Goal: Share content: Share content

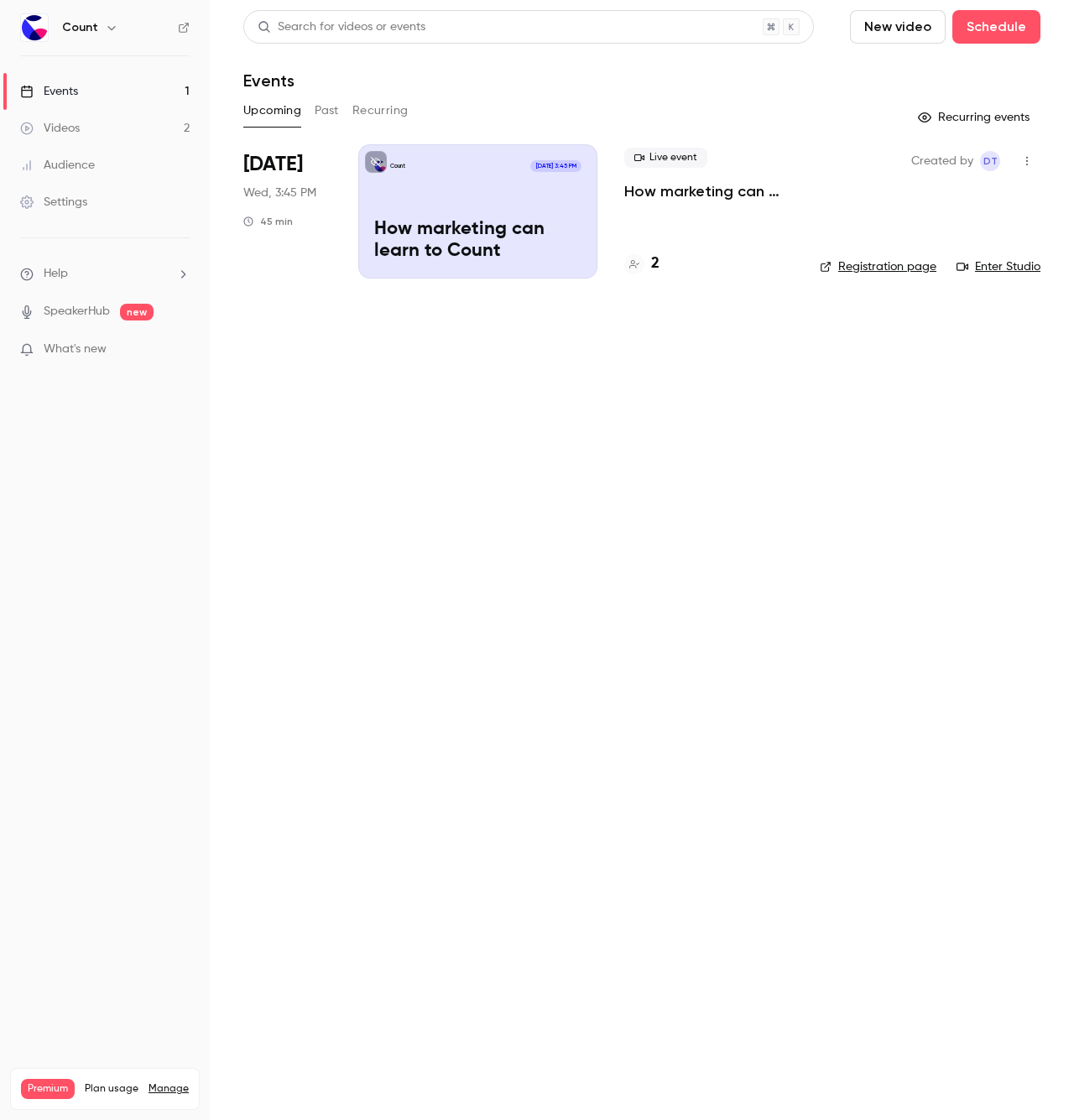
click at [531, 226] on p "How marketing can learn to Count" at bounding box center [477, 240] width 207 height 43
click at [651, 213] on div "Live event How marketing can learn to Count 2" at bounding box center [708, 212] width 168 height 135
click at [674, 191] on p "How marketing can learn to Count" at bounding box center [708, 190] width 168 height 20
click at [322, 116] on button "Past" at bounding box center [326, 111] width 24 height 27
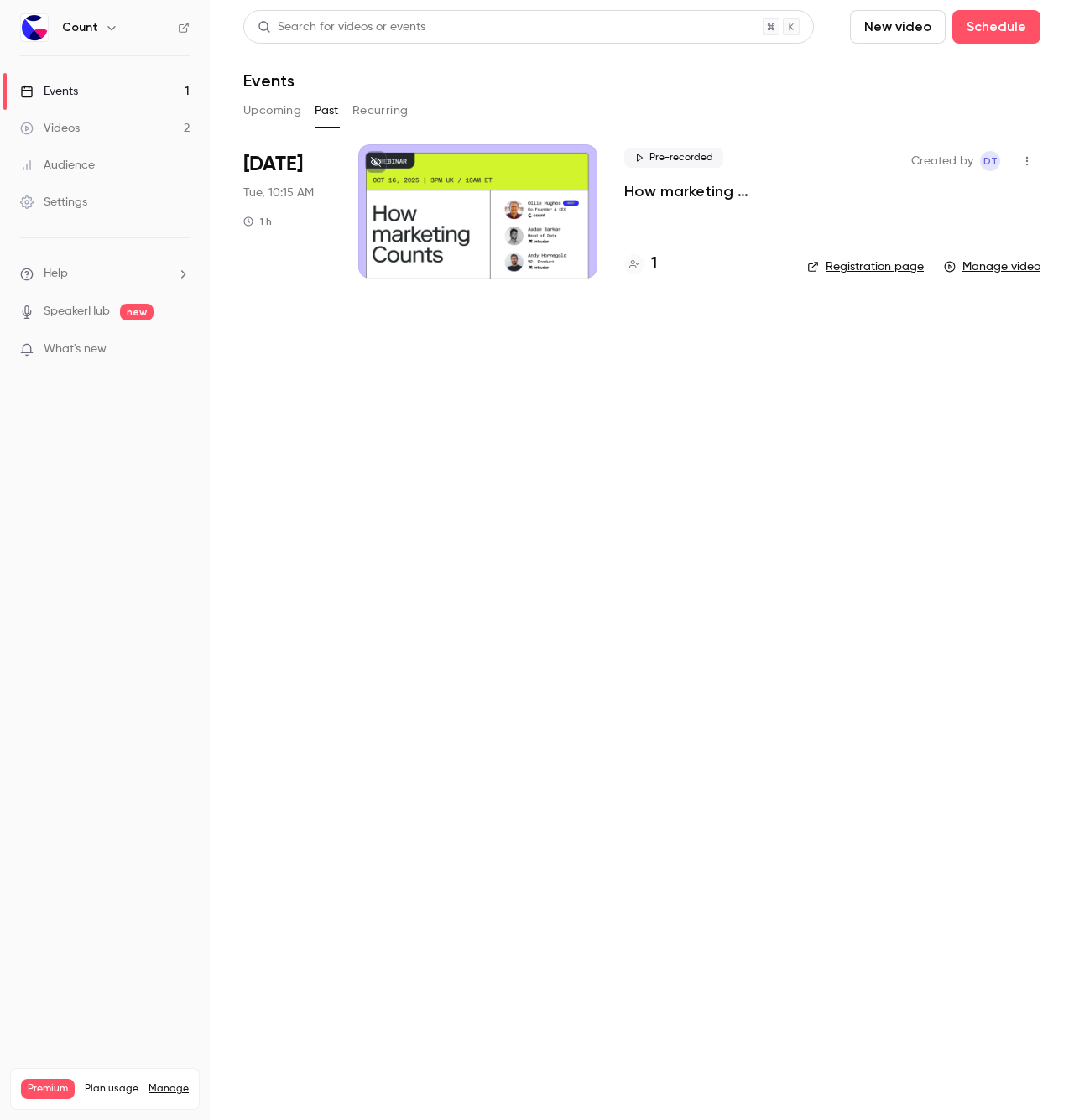
click at [431, 201] on div at bounding box center [477, 212] width 239 height 135
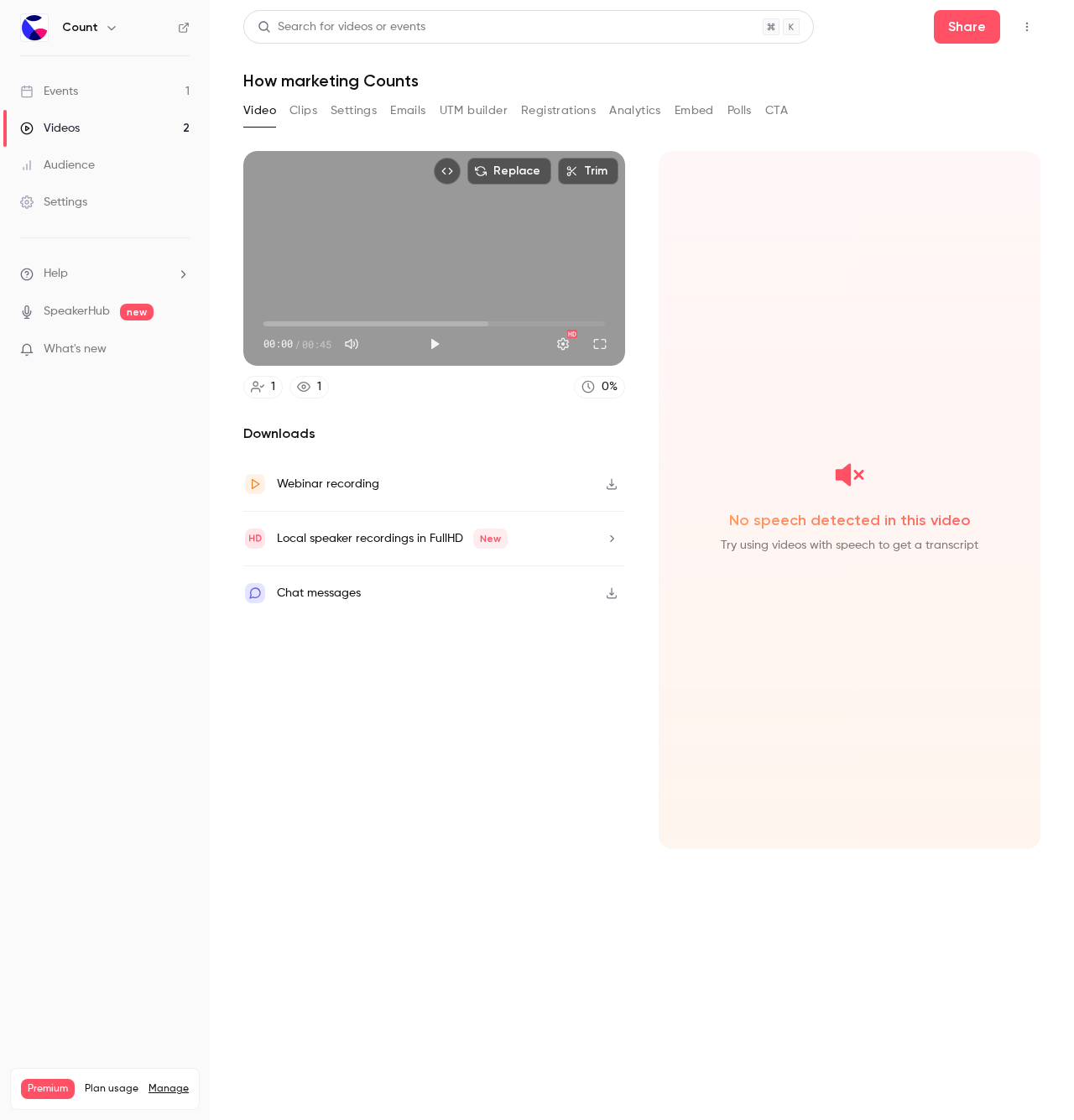
click at [339, 102] on button "Settings" at bounding box center [354, 111] width 46 height 27
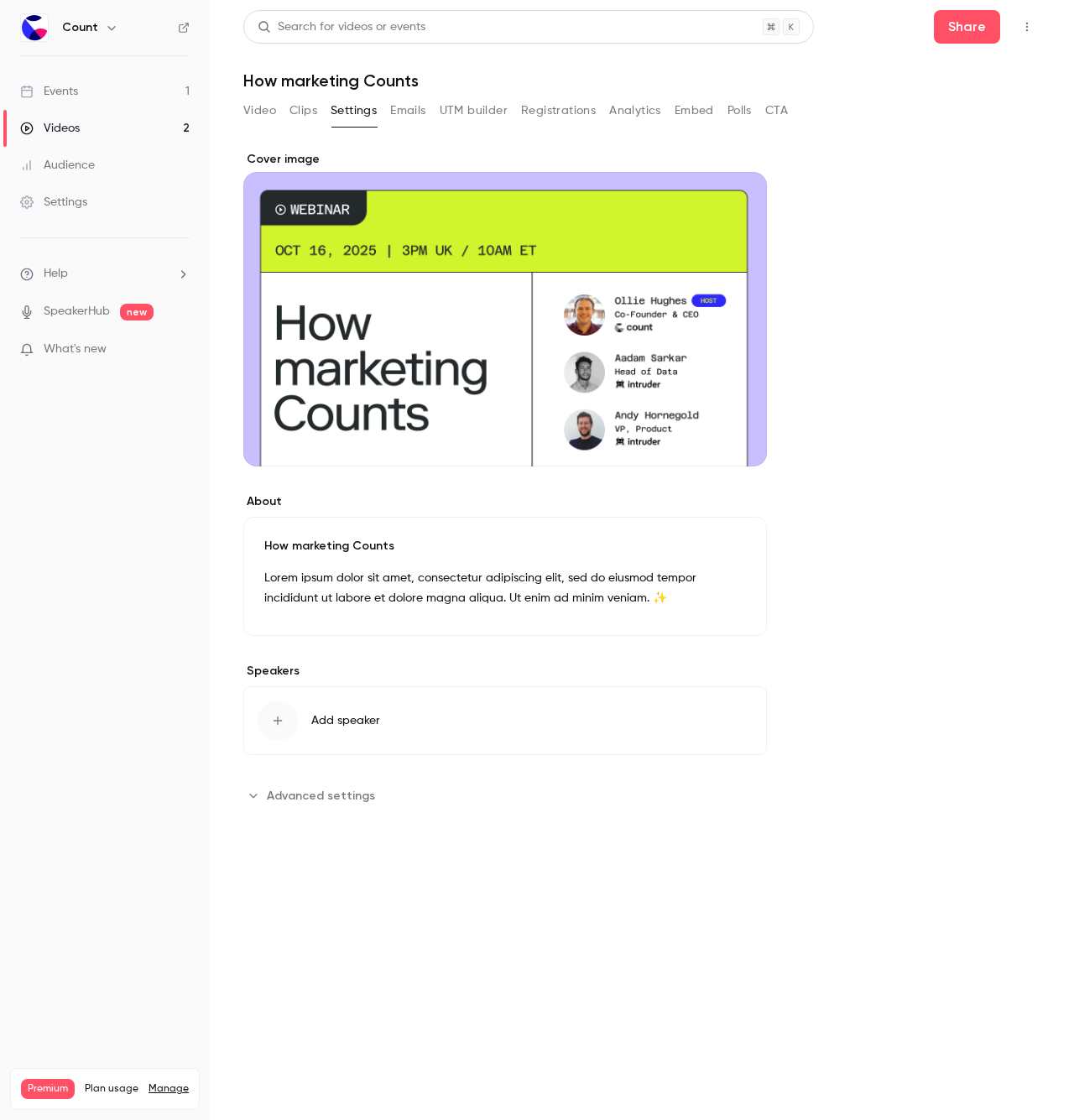
drag, startPoint x: 478, startPoint y: 385, endPoint x: 665, endPoint y: 439, distance: 194.6
click at [665, 439] on div "Cover image" at bounding box center [505, 309] width 523 height 315
click at [0, 0] on input "Cover image" at bounding box center [0, 0] width 0 height 0
drag, startPoint x: 645, startPoint y: 295, endPoint x: 860, endPoint y: 381, distance: 231.6
click at [0, 0] on input "Cover image" at bounding box center [0, 0] width 0 height 0
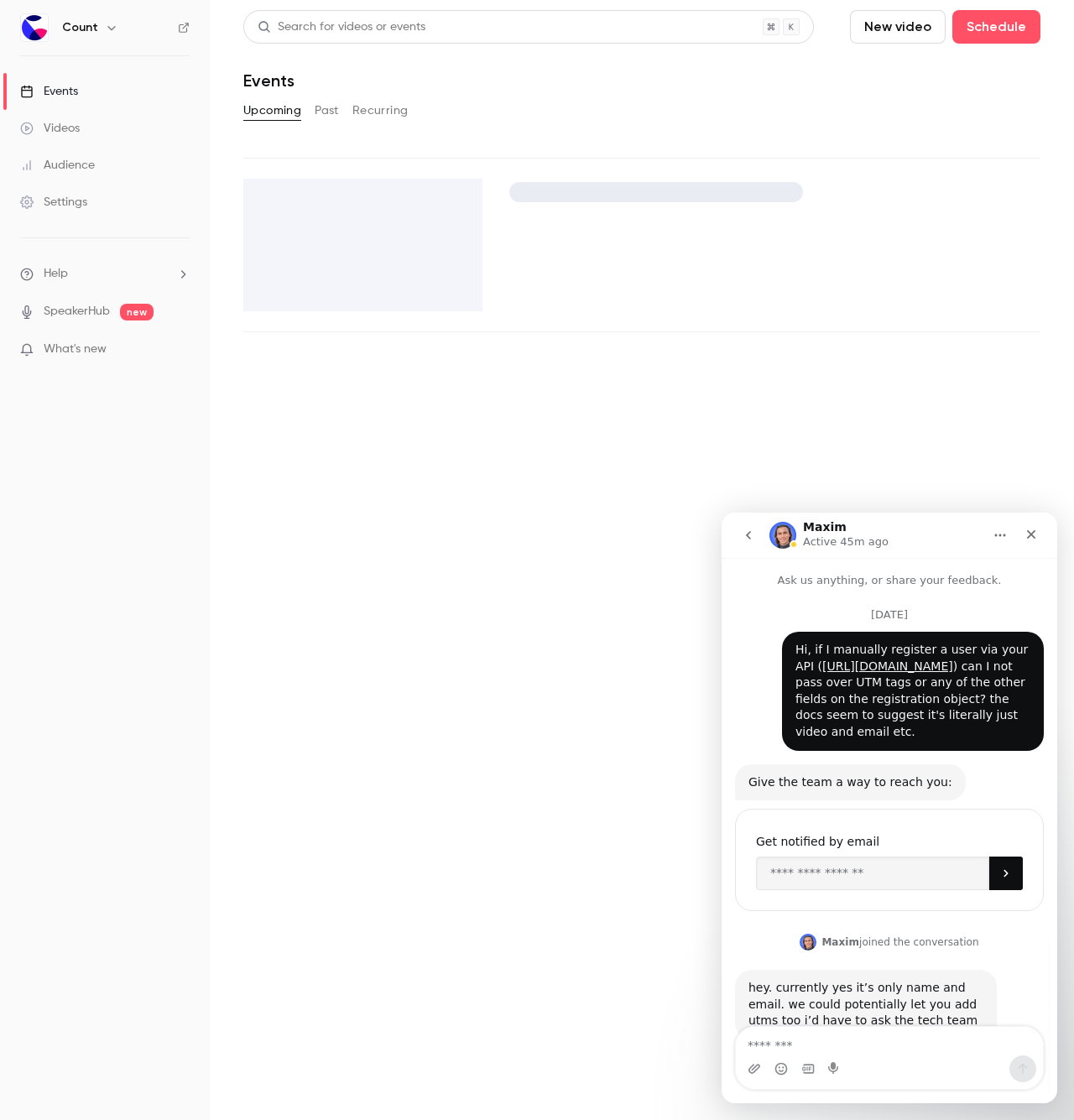
scroll to position [940, 0]
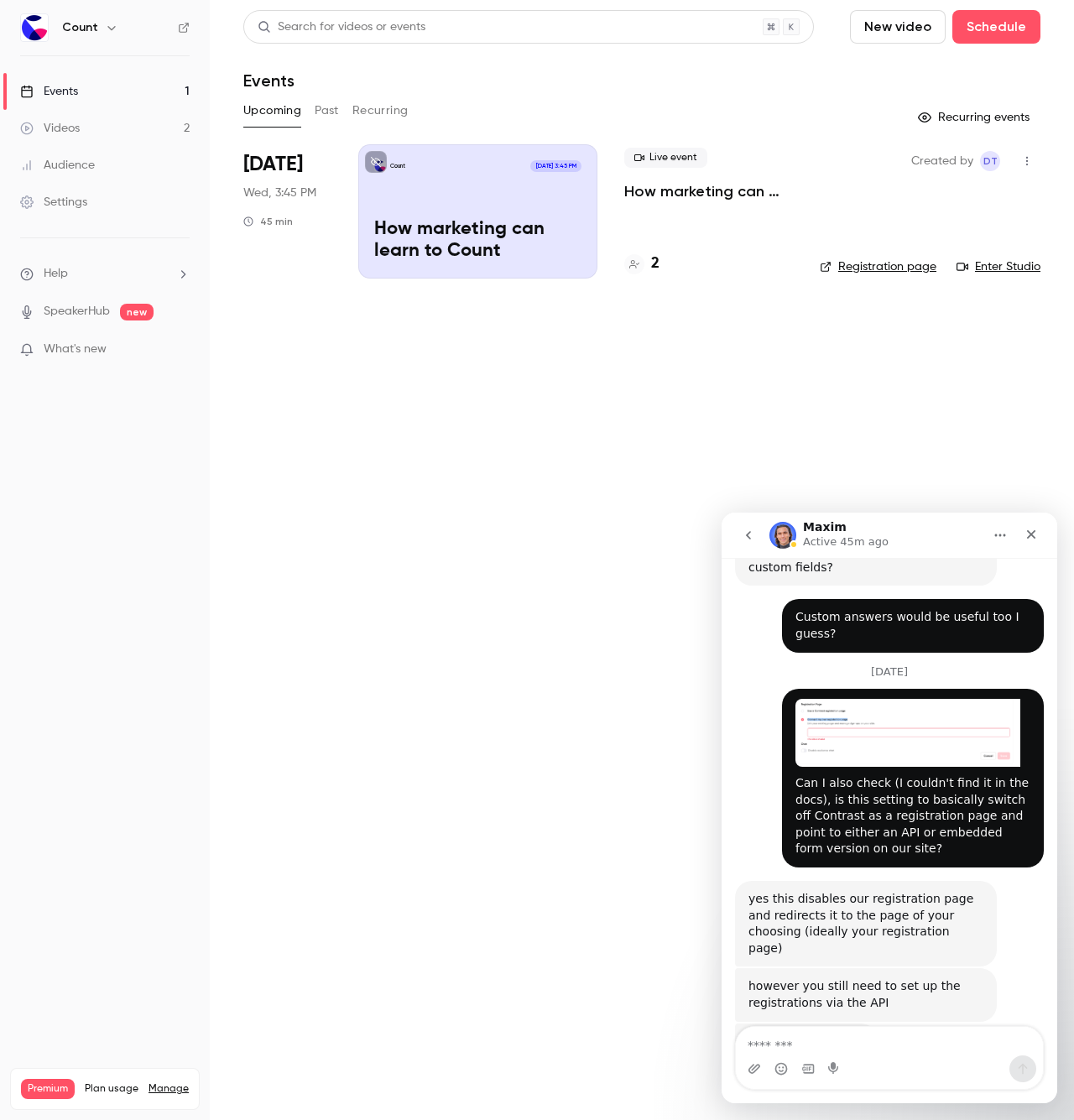
click at [1034, 549] on div "Intercom messenger" at bounding box center [1030, 535] width 30 height 32
click at [1034, 534] on icon "Close" at bounding box center [1031, 535] width 13 height 13
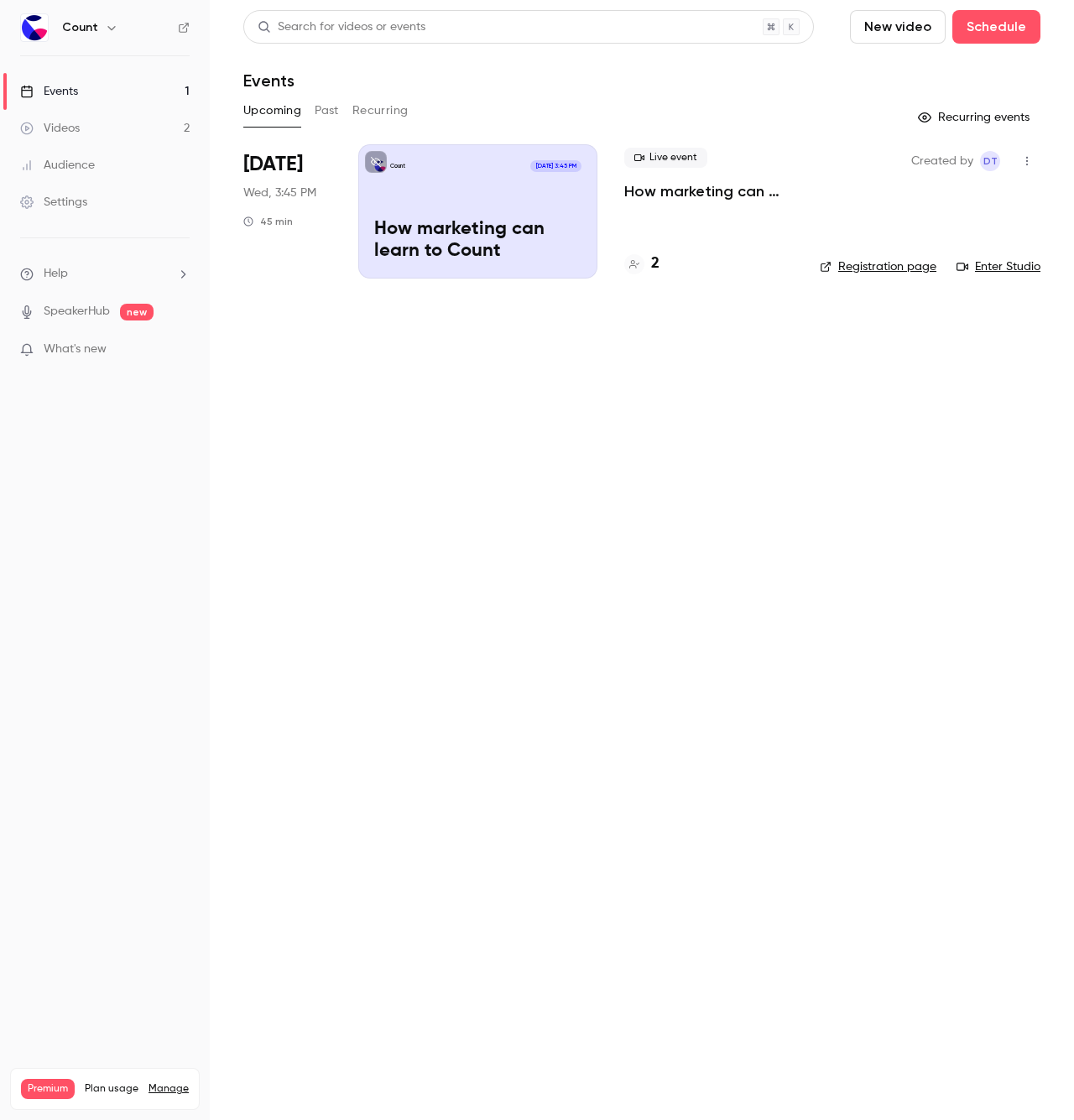
scroll to position [0, 0]
click at [473, 197] on div "Count Oct 29, 3:45 PM How marketing can learn to Count" at bounding box center [477, 212] width 239 height 135
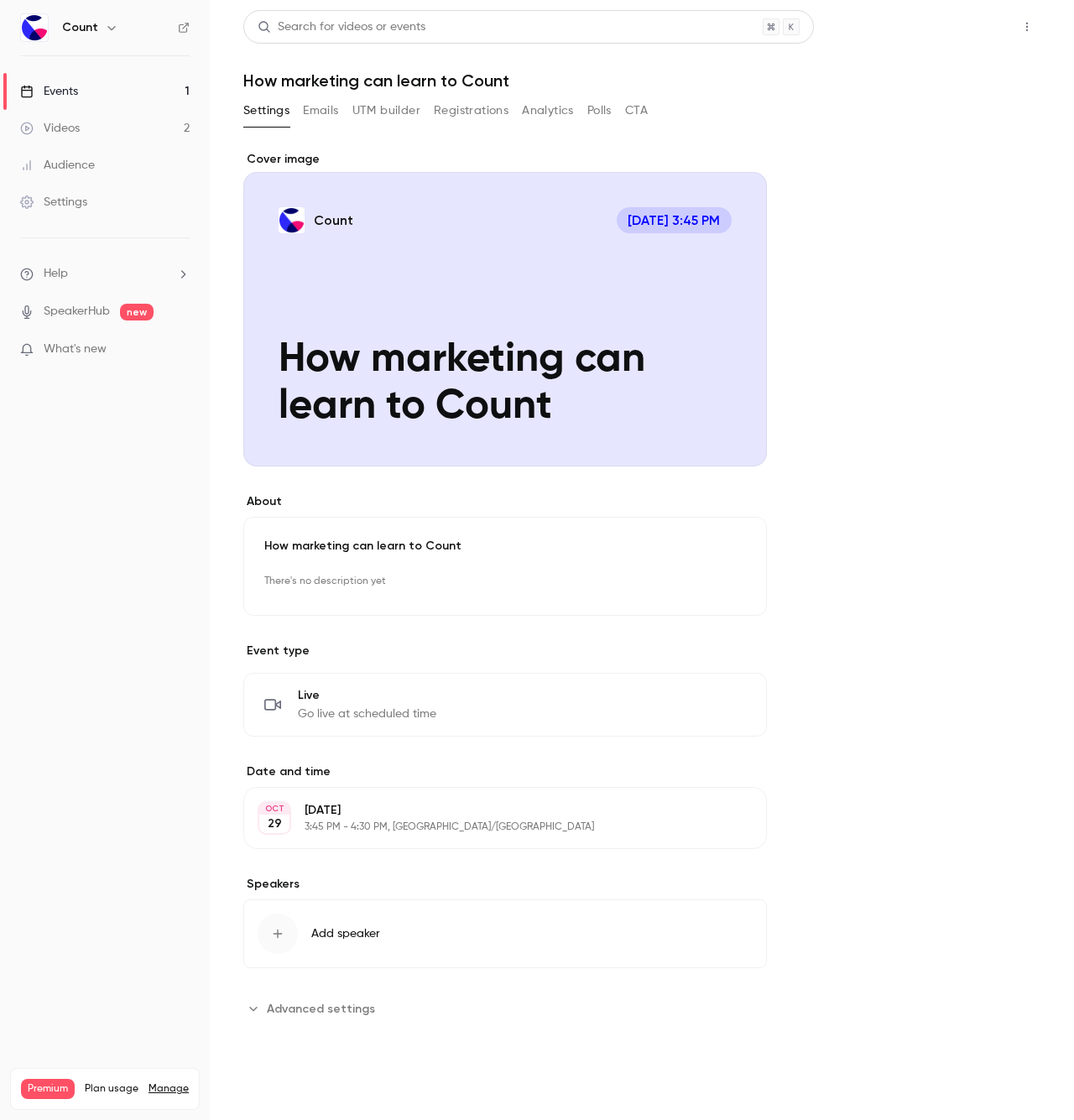
click at [971, 32] on button "Share" at bounding box center [966, 26] width 66 height 34
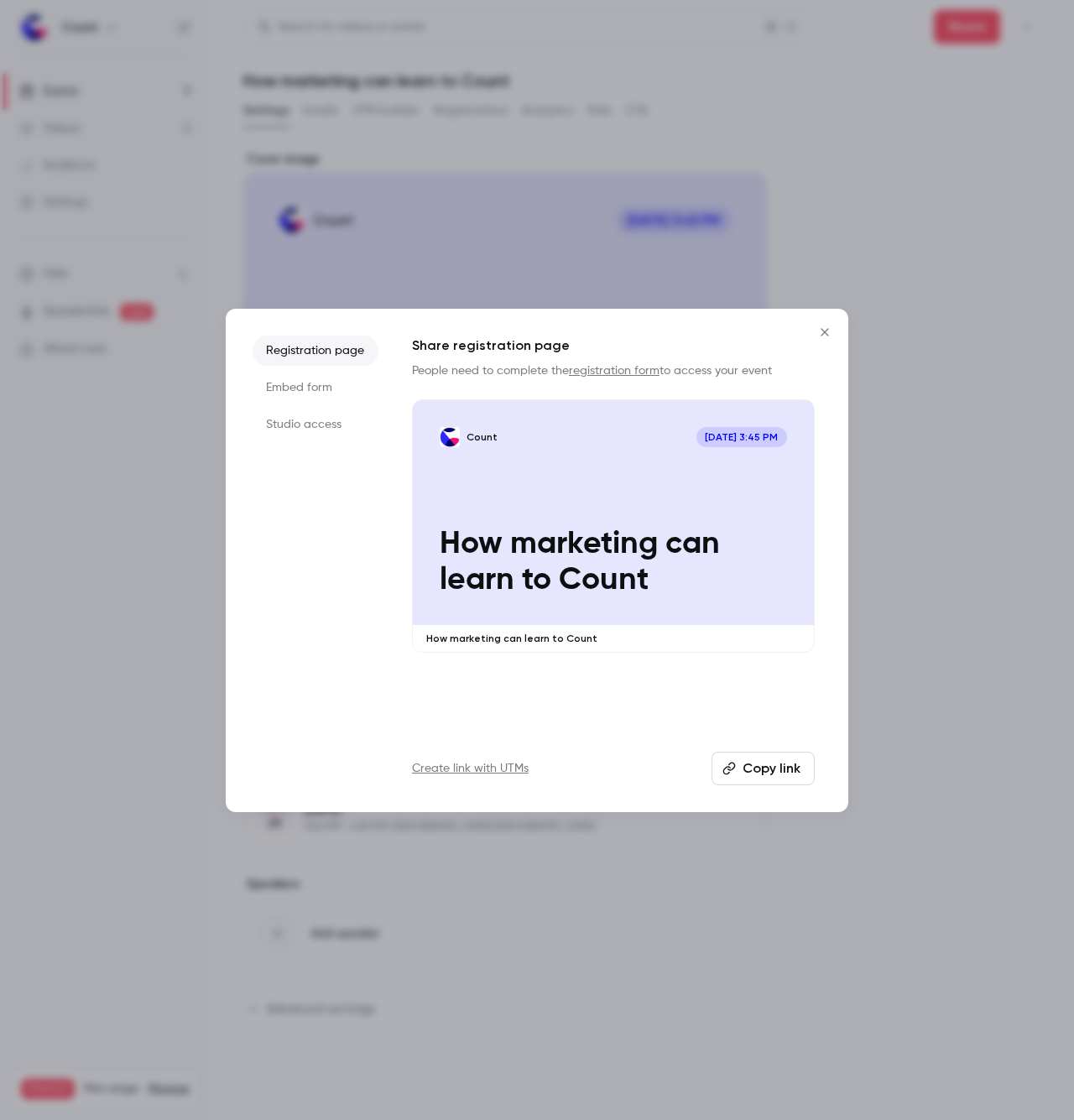
click at [326, 390] on li "Embed form" at bounding box center [315, 386] width 126 height 30
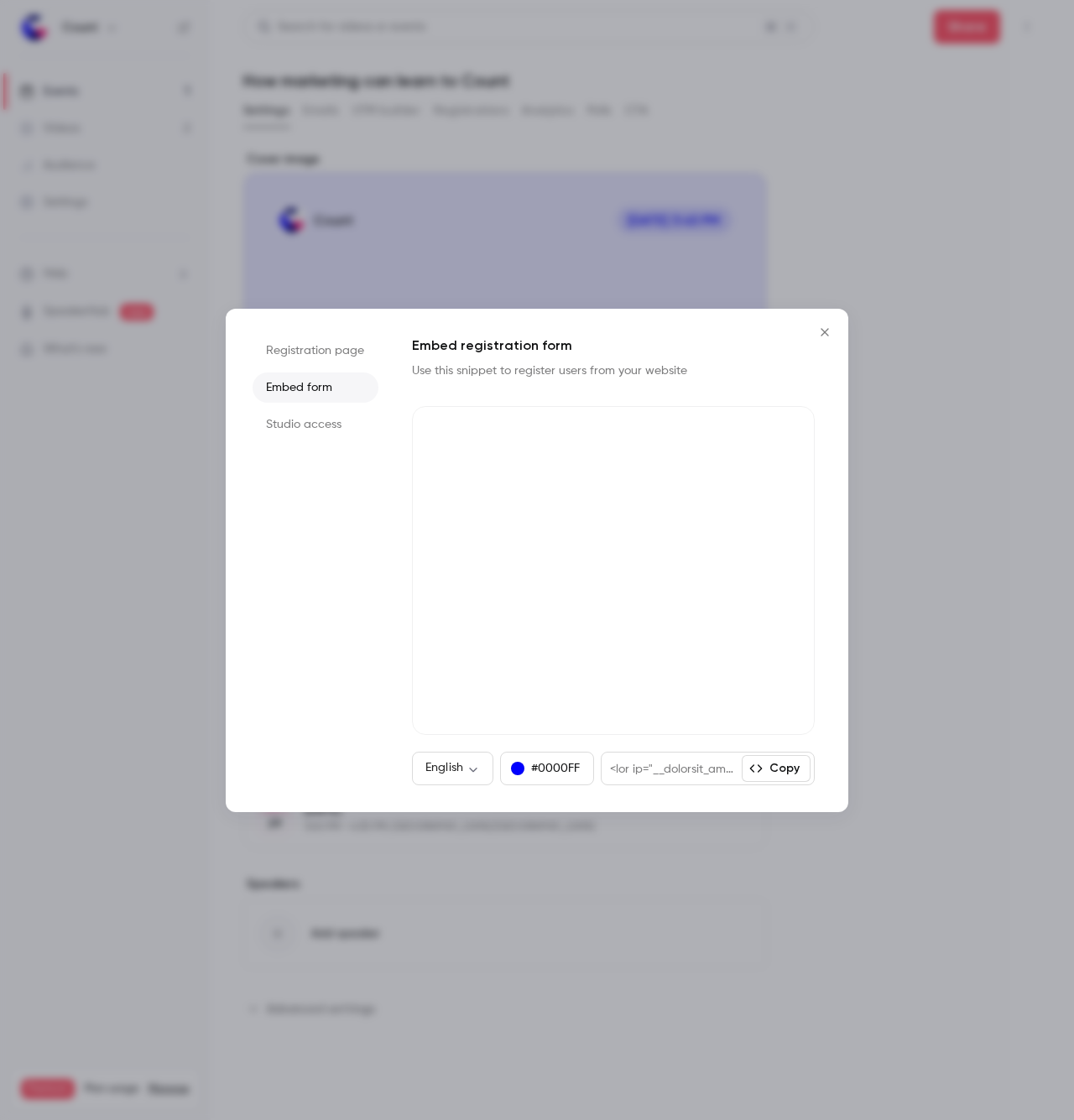
click at [769, 779] on button "Copy" at bounding box center [776, 768] width 69 height 27
